Goal: Task Accomplishment & Management: Use online tool/utility

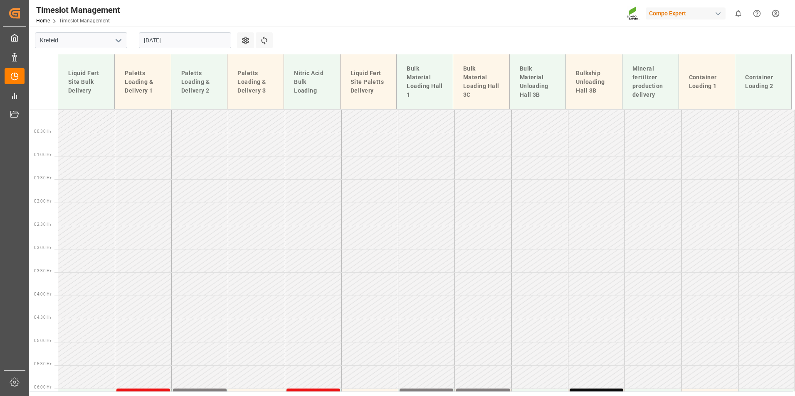
scroll to position [217, 0]
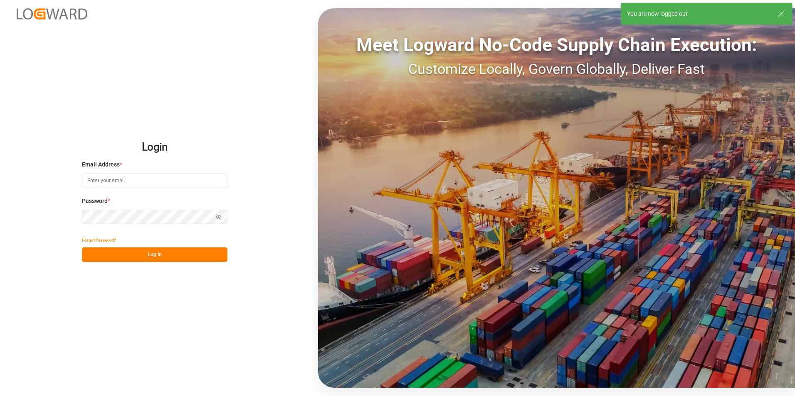
type input "[EMAIL_ADDRESS][PERSON_NAME][DOMAIN_NAME]"
click at [198, 260] on button "Log In" at bounding box center [154, 255] width 145 height 15
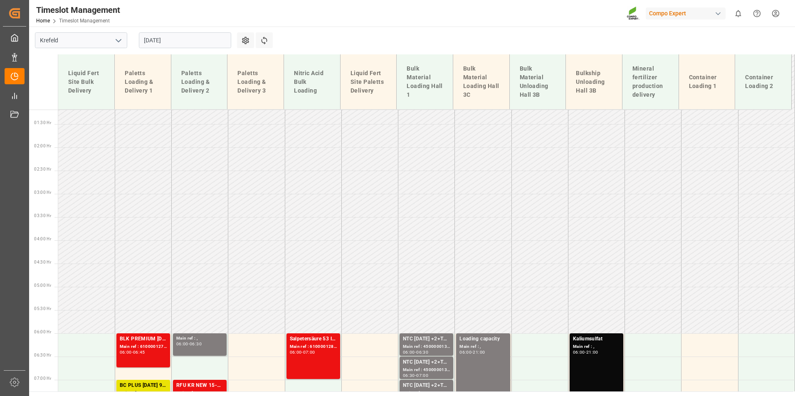
scroll to position [254, 0]
